Goal: Task Accomplishment & Management: Manage account settings

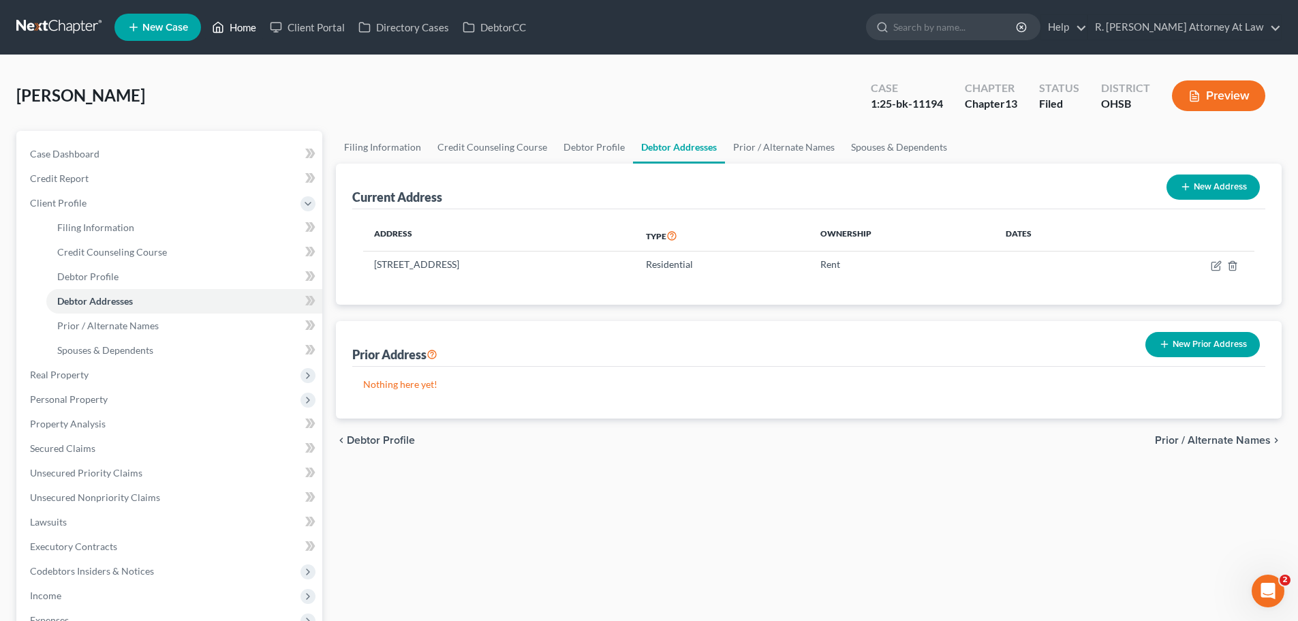
click at [241, 28] on link "Home" at bounding box center [234, 27] width 58 height 25
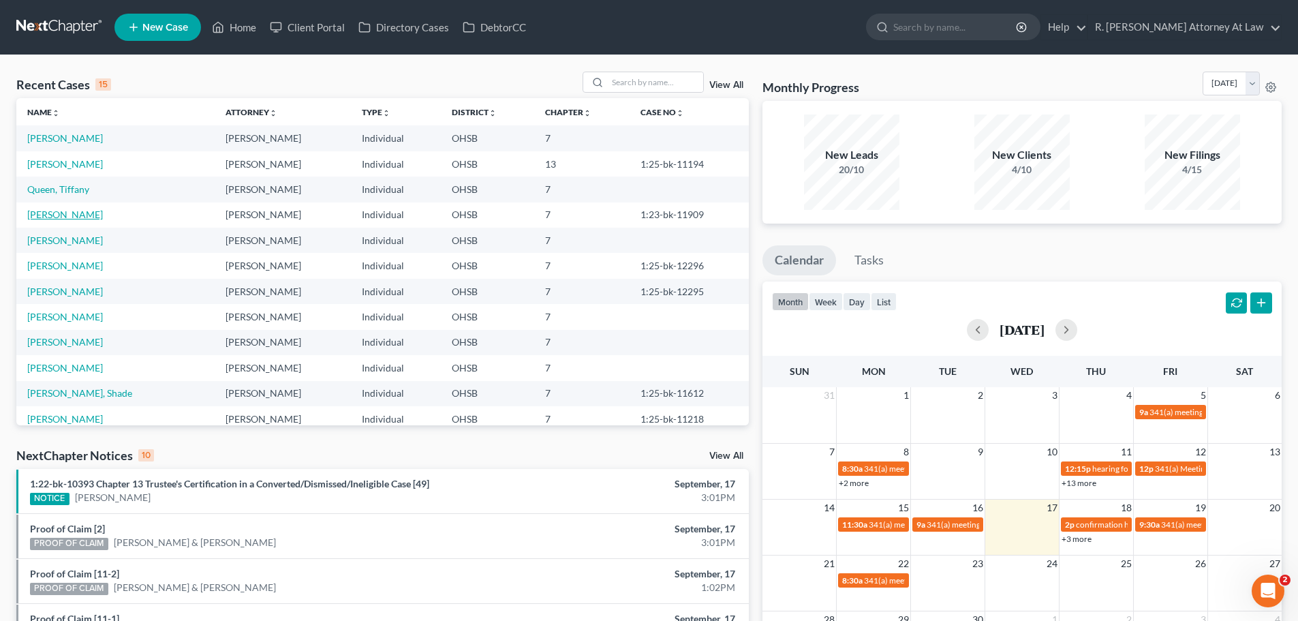
click at [95, 213] on link "[PERSON_NAME]" at bounding box center [65, 215] width 76 height 12
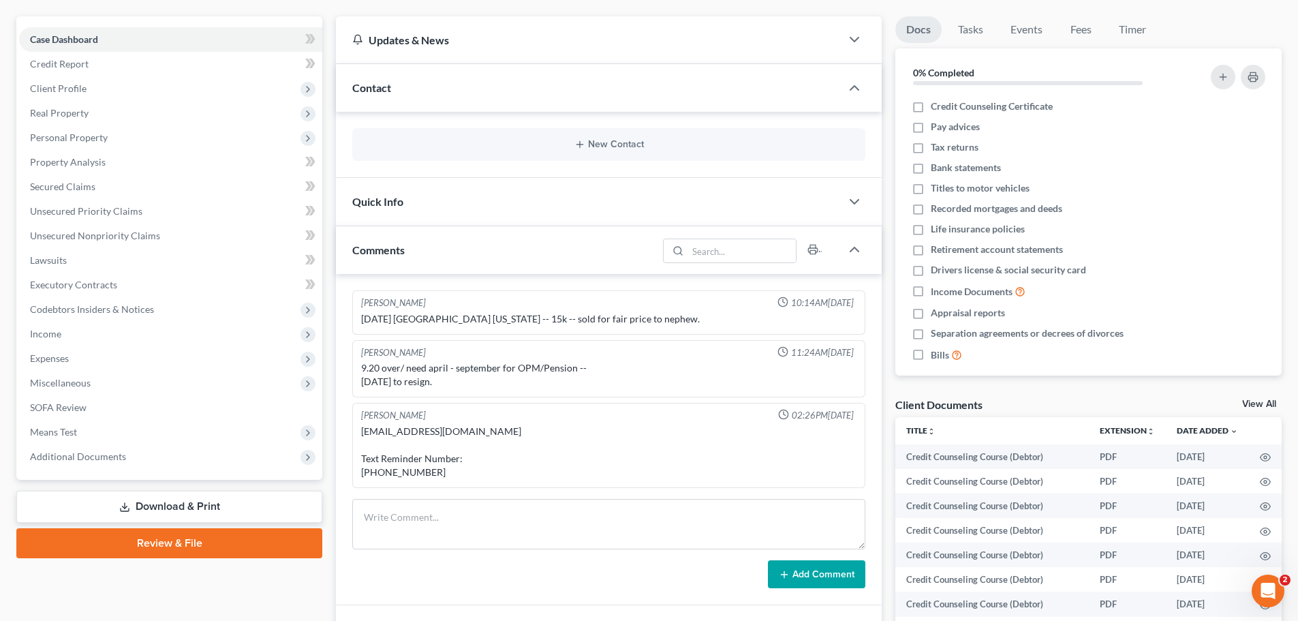
scroll to position [136, 0]
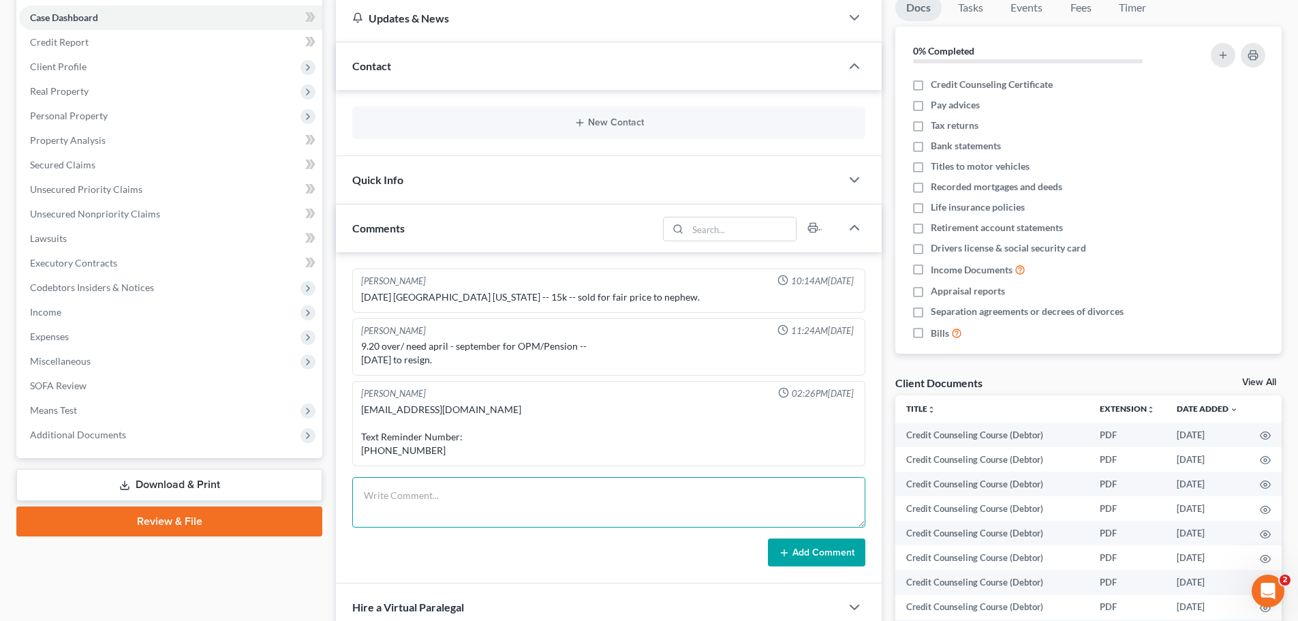
drag, startPoint x: 446, startPoint y: 486, endPoint x: 448, endPoint y: 465, distance: 20.5
click at [446, 486] on textarea at bounding box center [608, 502] width 513 height 50
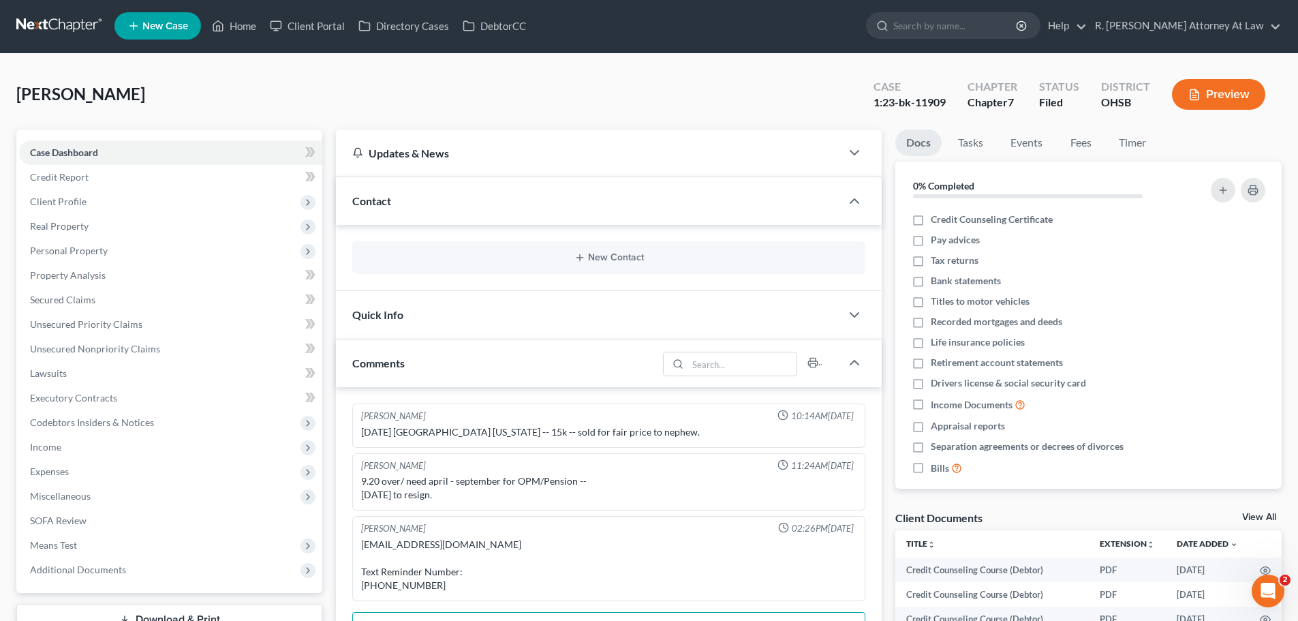
scroll to position [0, 0]
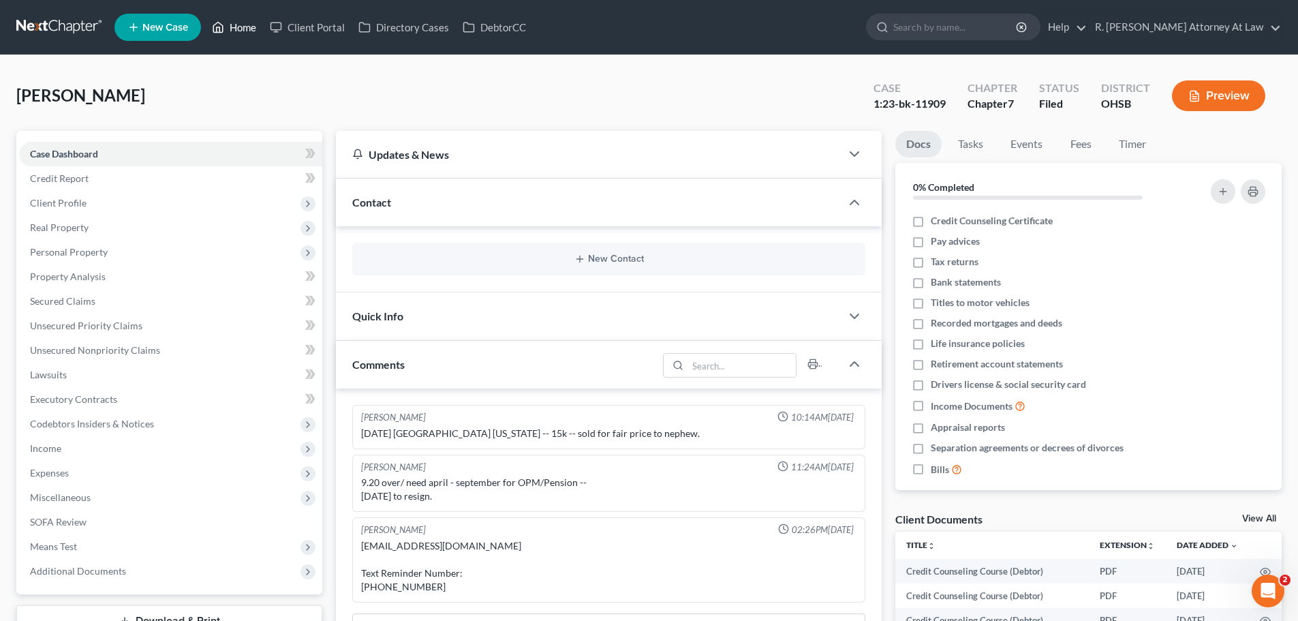
click at [226, 27] on link "Home" at bounding box center [234, 27] width 58 height 25
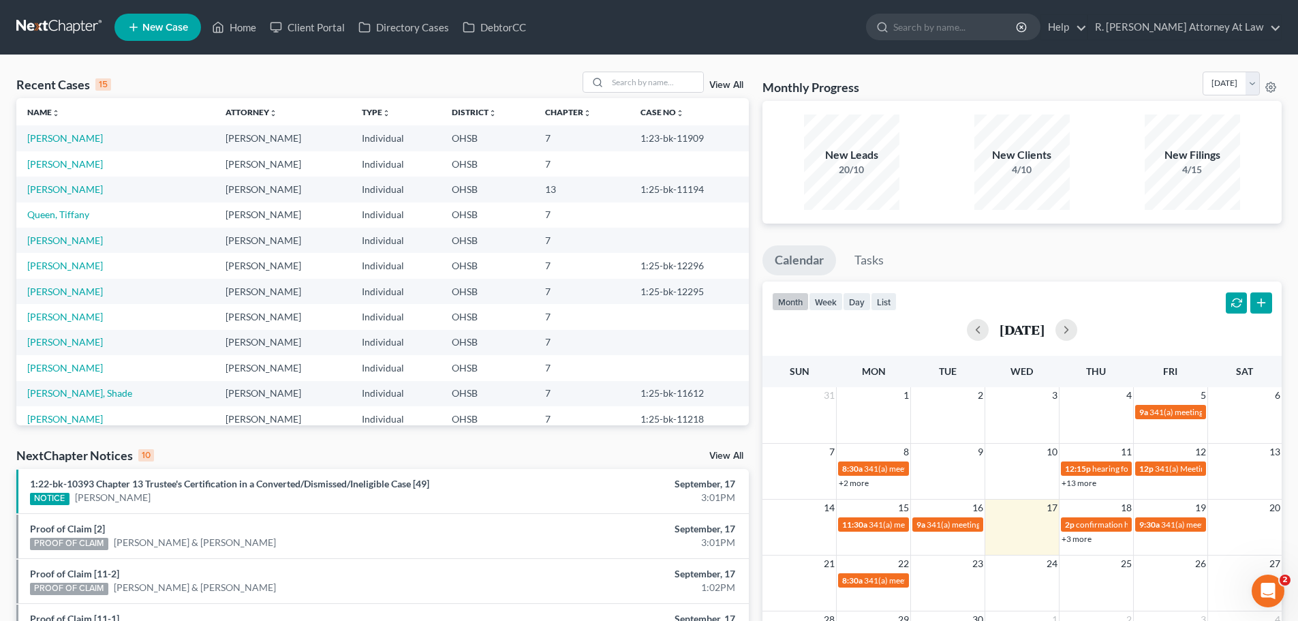
click at [633, 71] on div "Recent Cases 15 View All Name unfold_more expand_more expand_less Attorney unfo…" at bounding box center [649, 505] width 1298 height 901
click at [634, 72] on div at bounding box center [643, 82] width 121 height 21
type input "brumley"
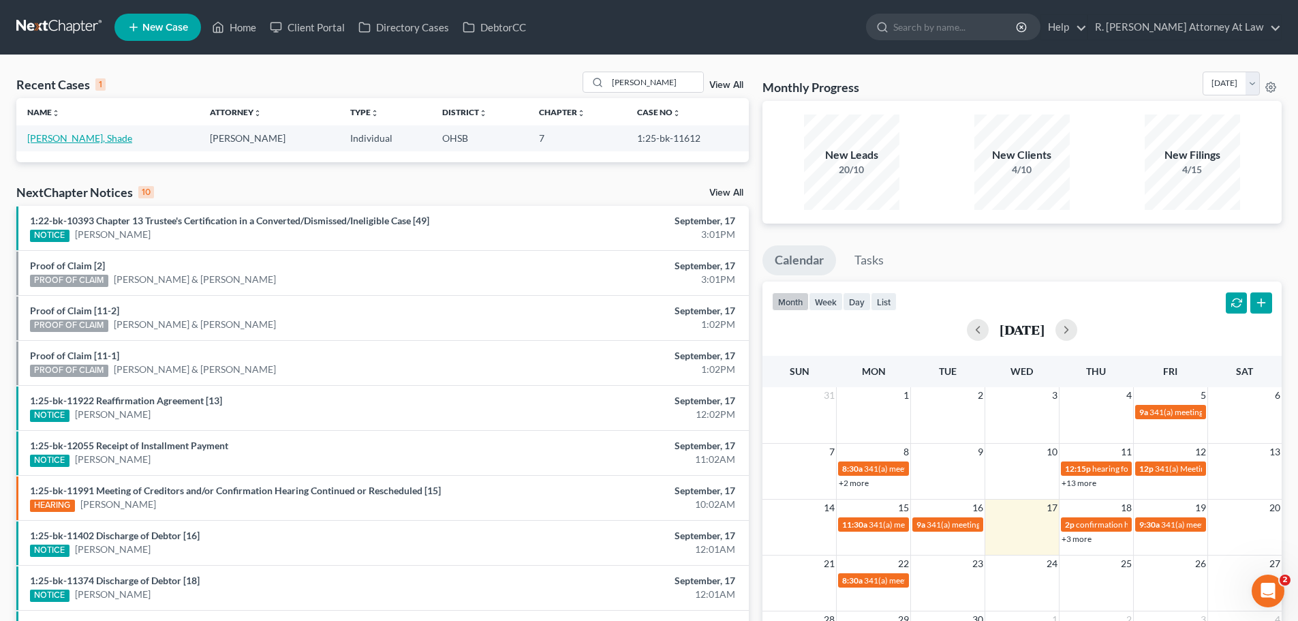
click at [42, 141] on link "[PERSON_NAME], Shade" at bounding box center [79, 138] width 105 height 12
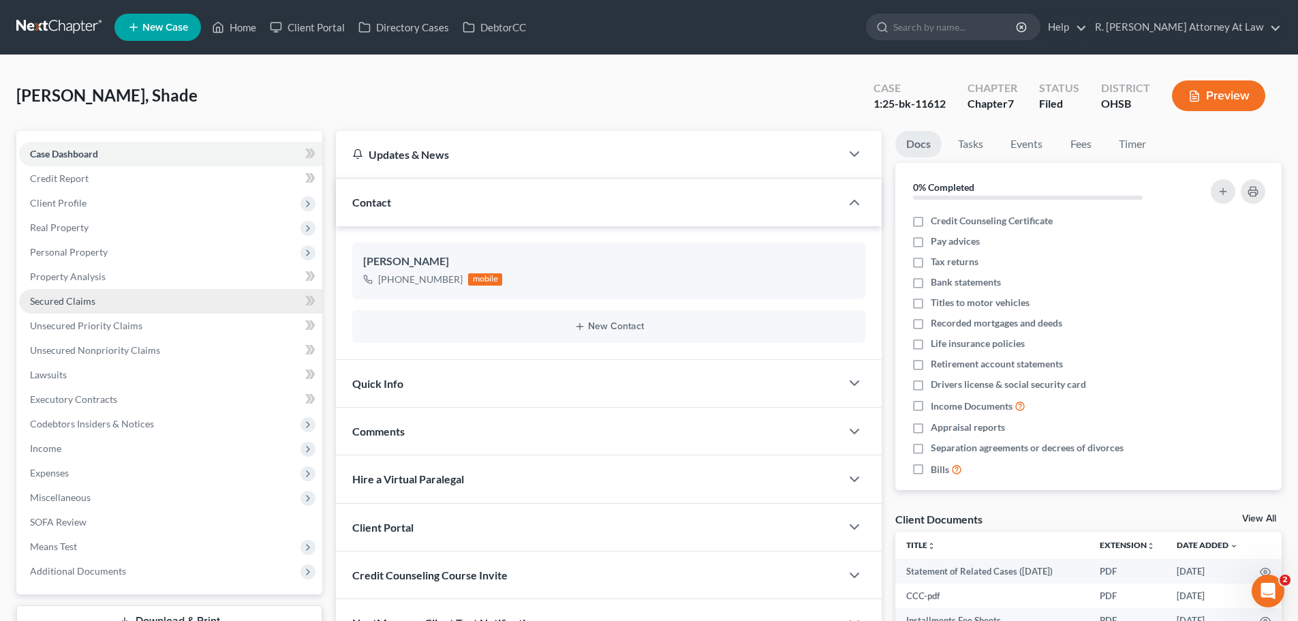
click at [78, 305] on span "Secured Claims" at bounding box center [62, 301] width 65 height 12
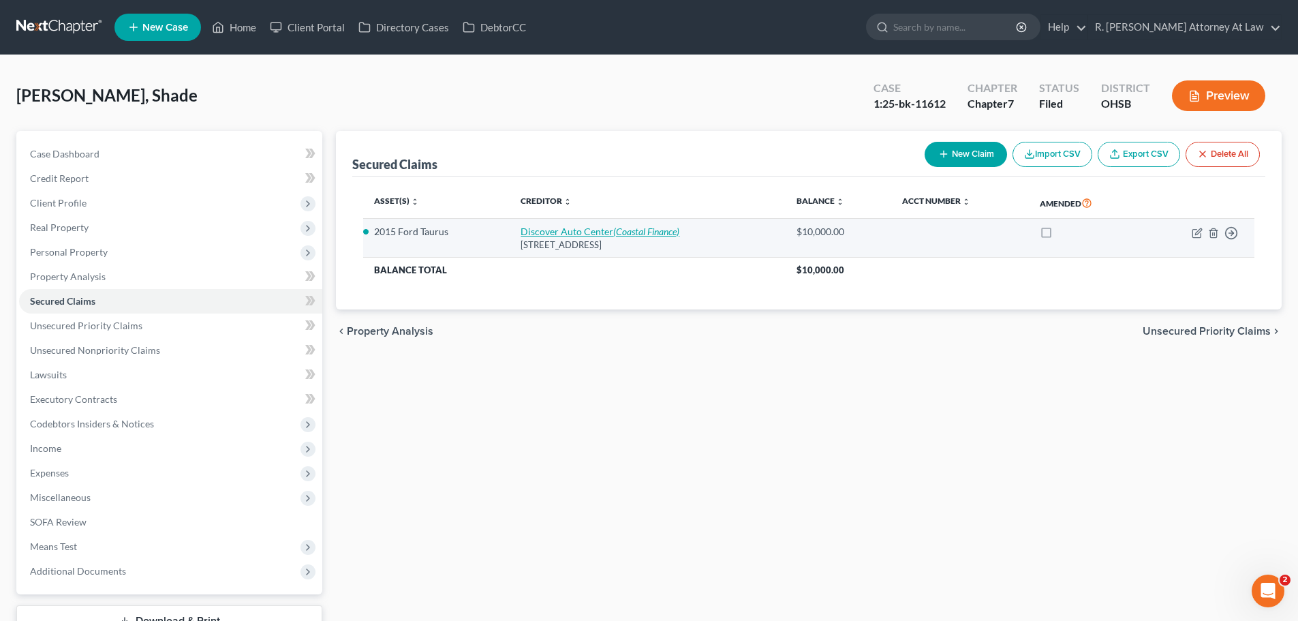
click at [628, 232] on icon "(Coastal Finance)" at bounding box center [646, 232] width 66 height 12
select select "36"
select select "2"
select select "0"
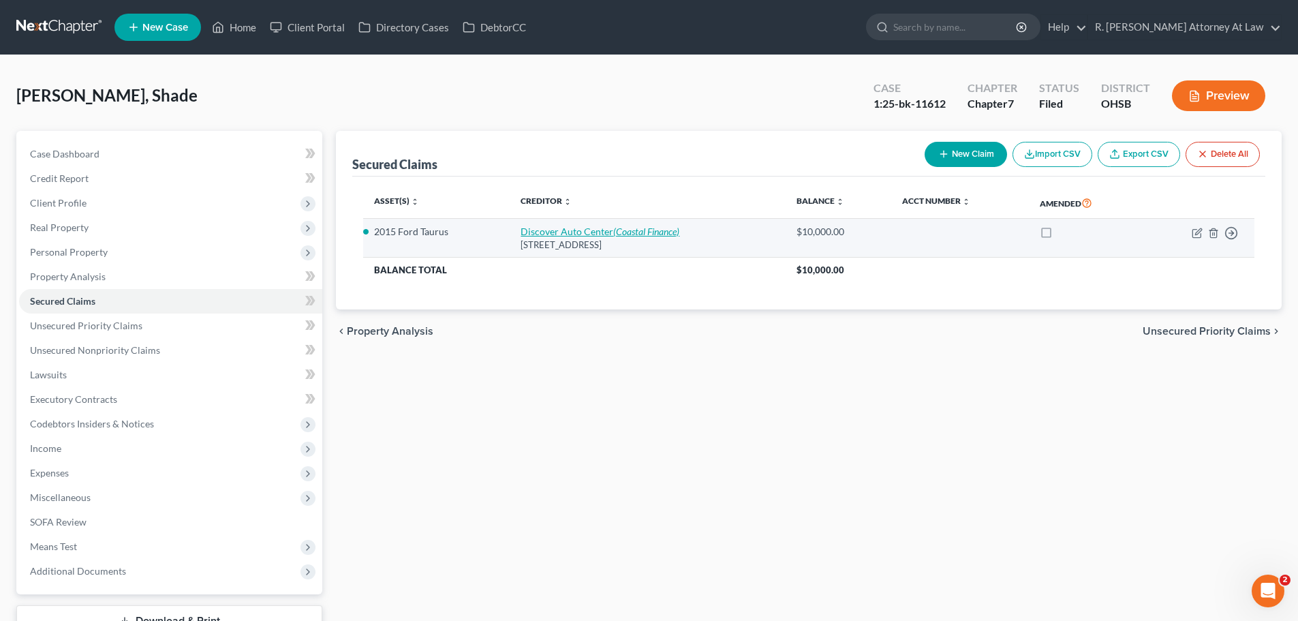
select select "36"
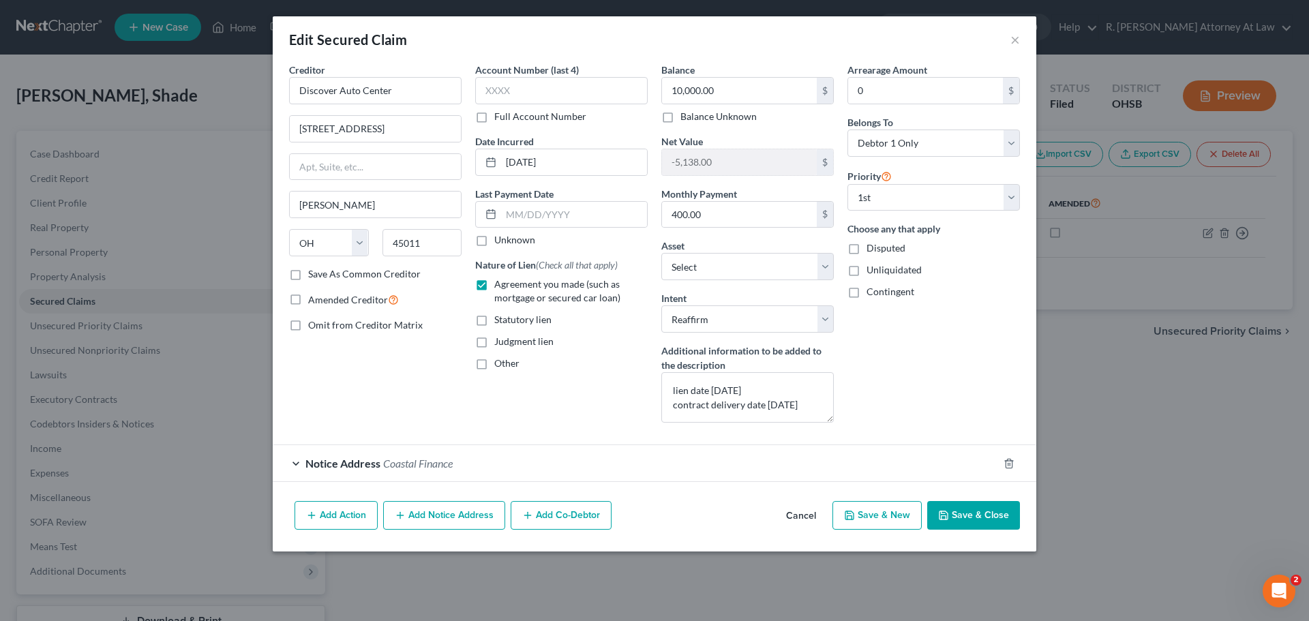
click at [444, 463] on span "Coastal Finance" at bounding box center [418, 463] width 70 height 13
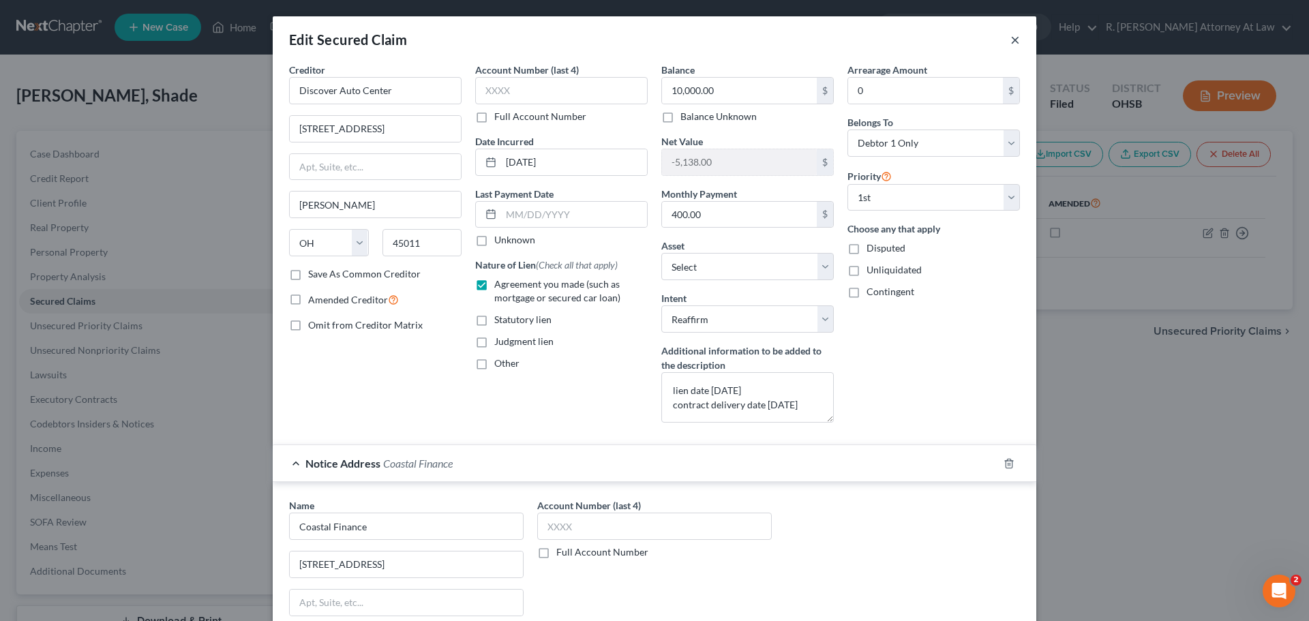
click at [1010, 42] on button "×" at bounding box center [1015, 39] width 10 height 16
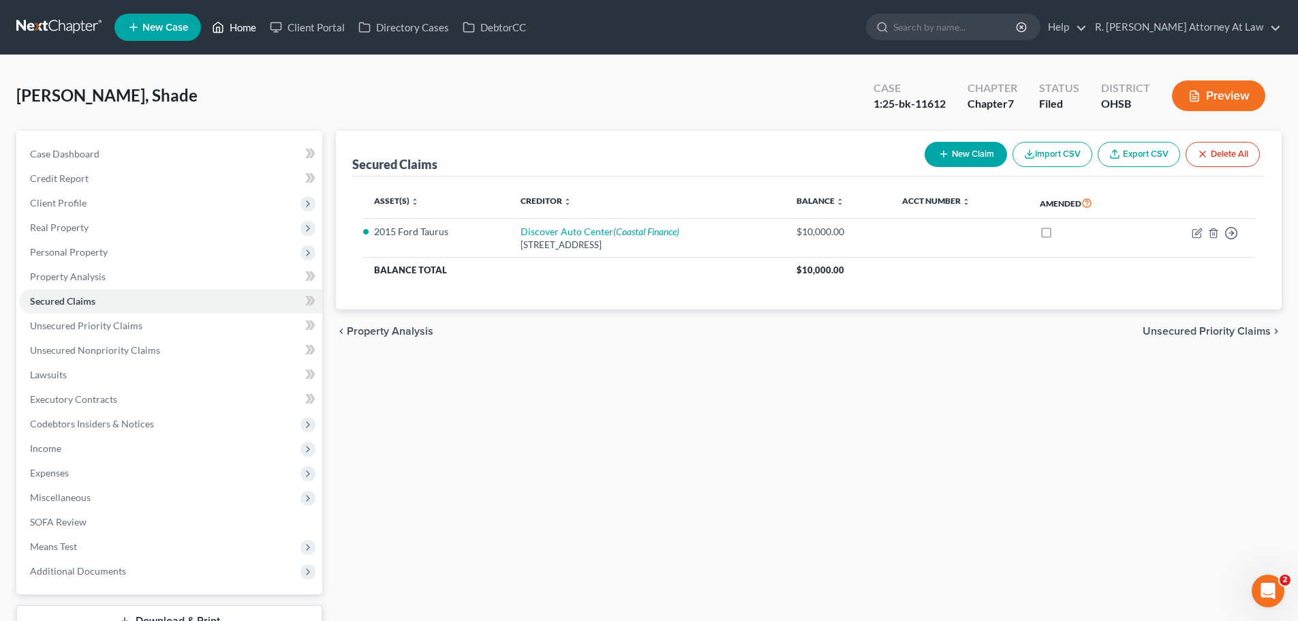
click at [241, 24] on link "Home" at bounding box center [234, 27] width 58 height 25
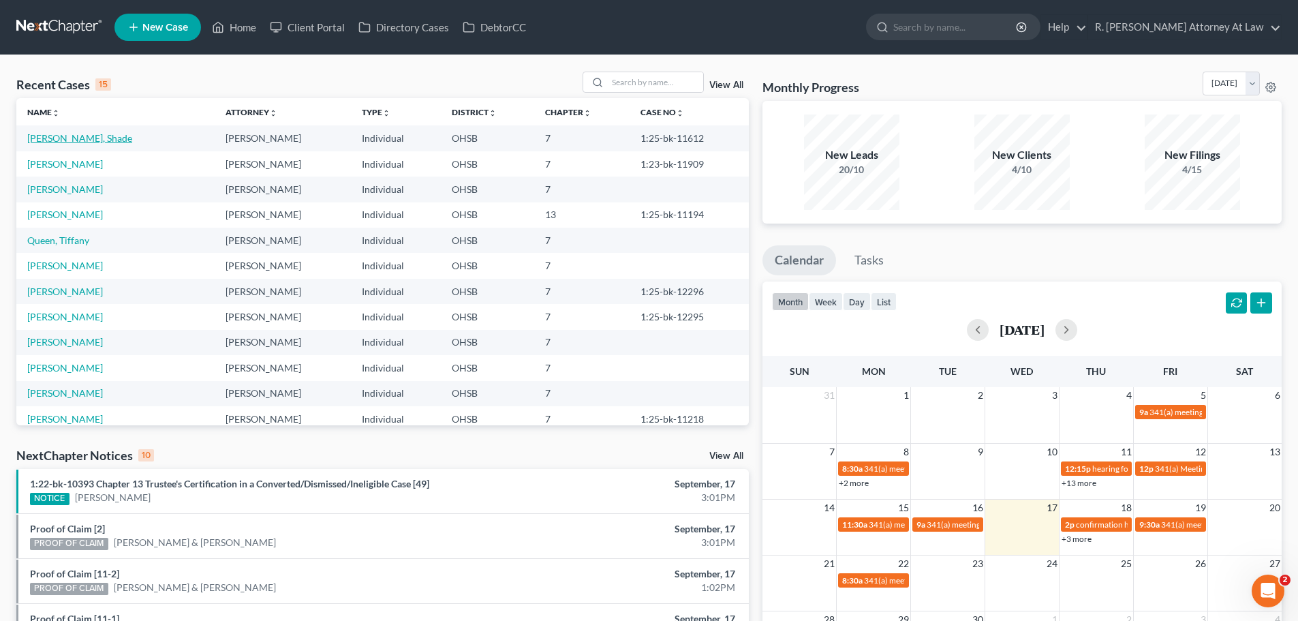
click at [55, 139] on link "[PERSON_NAME], Shade" at bounding box center [79, 138] width 105 height 12
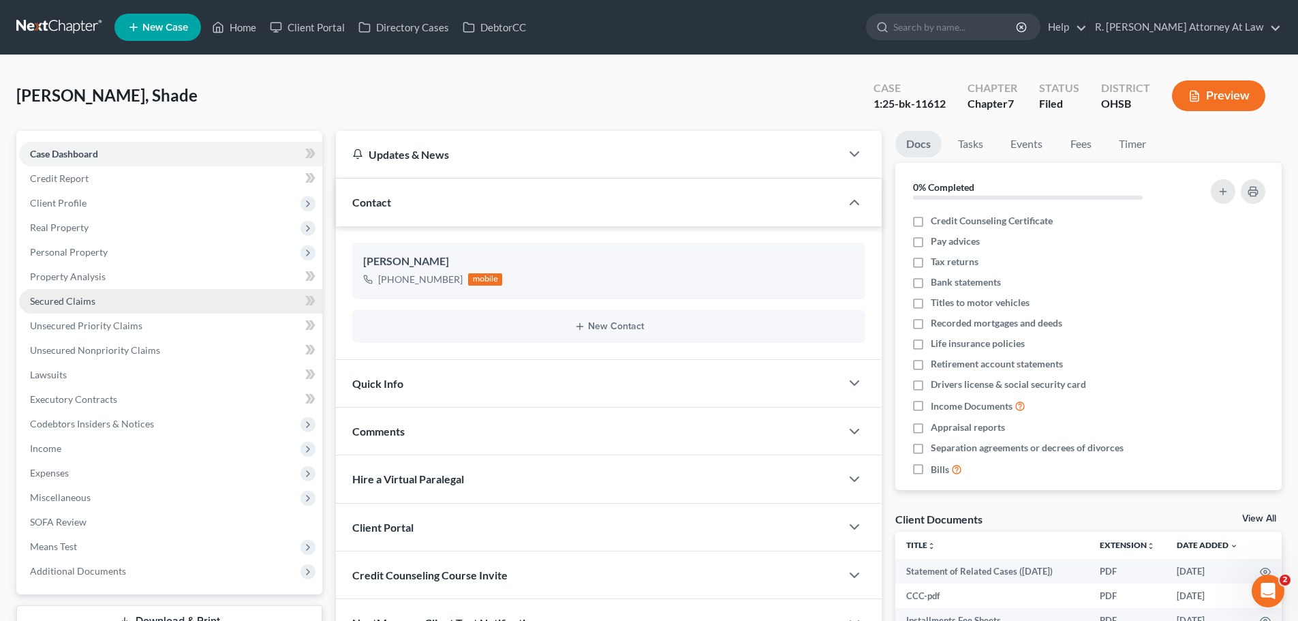
click at [38, 296] on span "Secured Claims" at bounding box center [62, 301] width 65 height 12
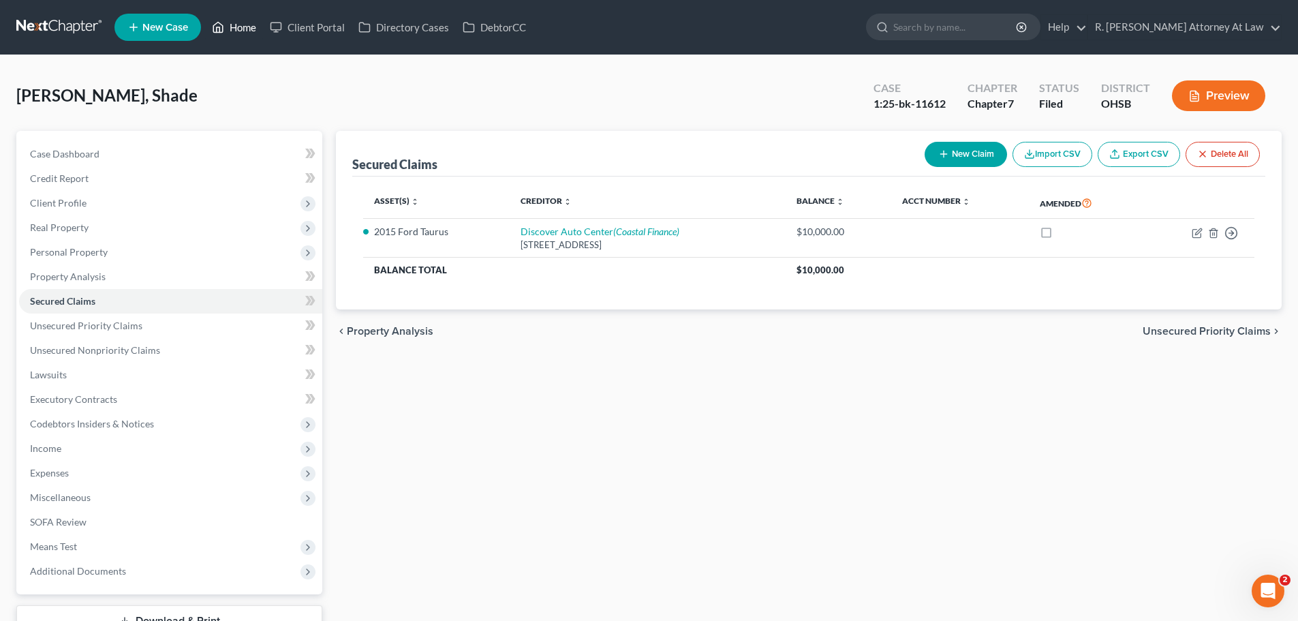
click at [236, 25] on link "Home" at bounding box center [234, 27] width 58 height 25
